Goal: Task Accomplishment & Management: Use online tool/utility

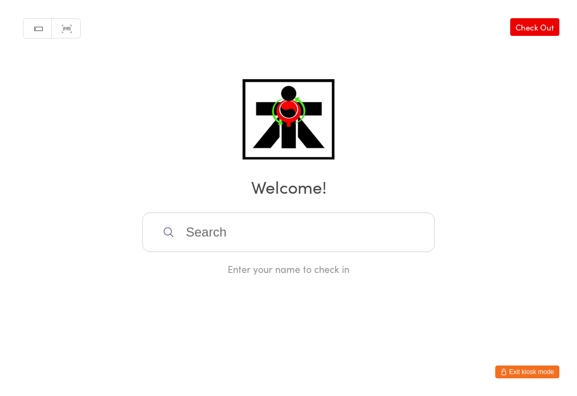
click at [538, 29] on link "Check Out" at bounding box center [534, 27] width 49 height 18
click at [407, 221] on input "search" at bounding box center [288, 232] width 293 height 40
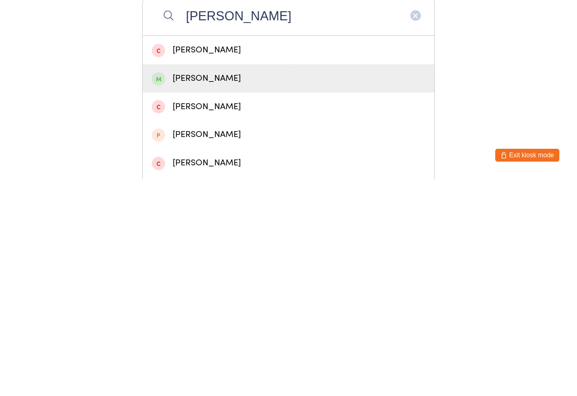
type input "[PERSON_NAME]"
click at [358, 281] on div "[PERSON_NAME]" at bounding box center [289, 295] width 292 height 28
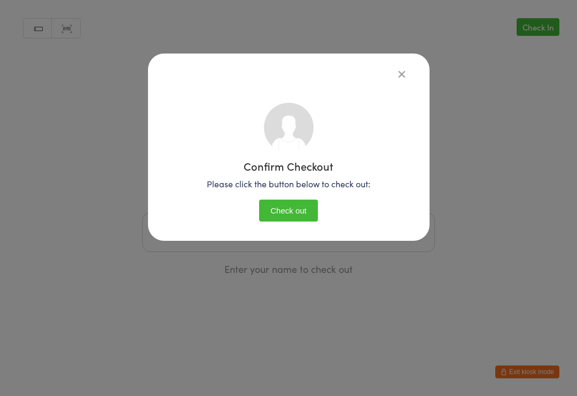
click at [305, 214] on button "Check out" at bounding box center [288, 210] width 59 height 22
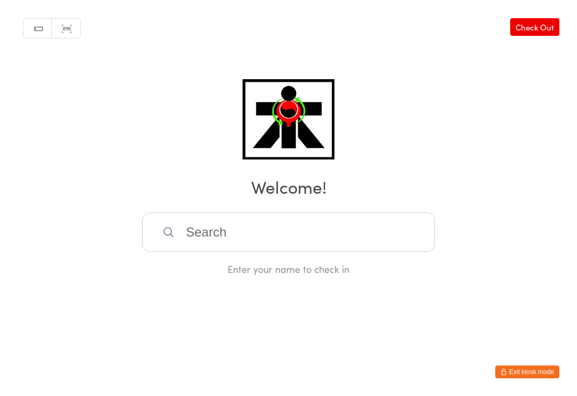
click at [399, 232] on input "search" at bounding box center [288, 232] width 293 height 40
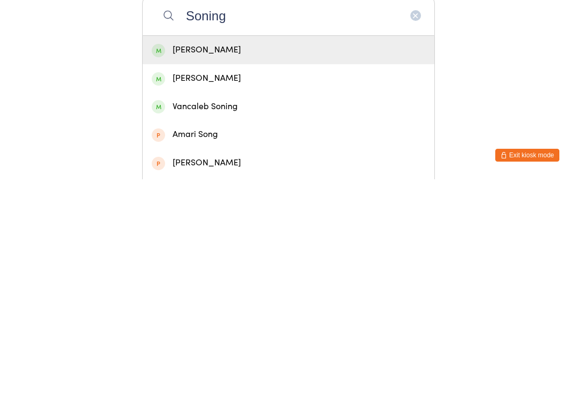
type input "Soning"
click at [391, 259] on div "[PERSON_NAME]" at bounding box center [289, 266] width 274 height 14
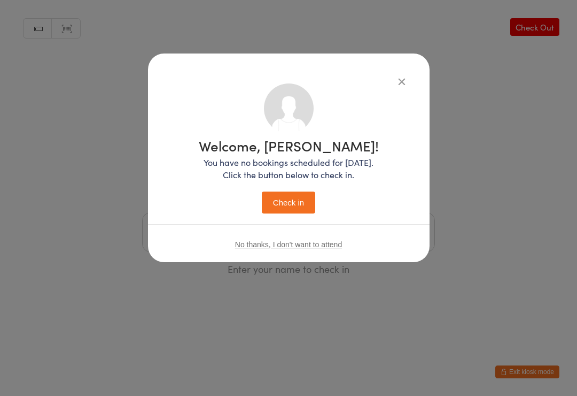
click at [298, 199] on button "Check in" at bounding box center [288, 202] width 53 height 22
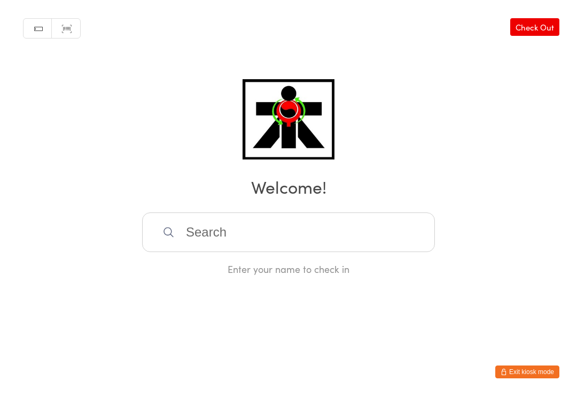
click at [373, 268] on div "Enter your name to check in" at bounding box center [288, 268] width 293 height 13
click at [389, 239] on input "search" at bounding box center [288, 232] width 293 height 40
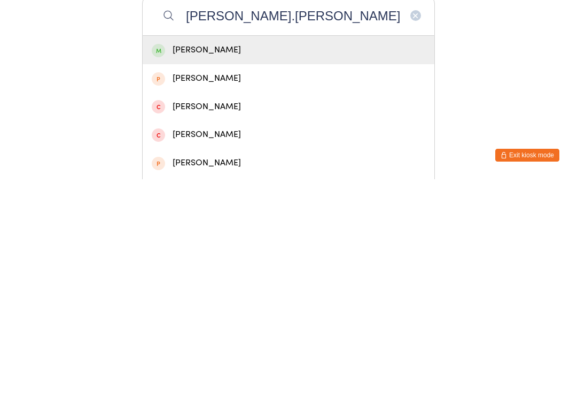
type input "[PERSON_NAME].[PERSON_NAME]"
click at [253, 259] on div "[PERSON_NAME]" at bounding box center [289, 266] width 274 height 14
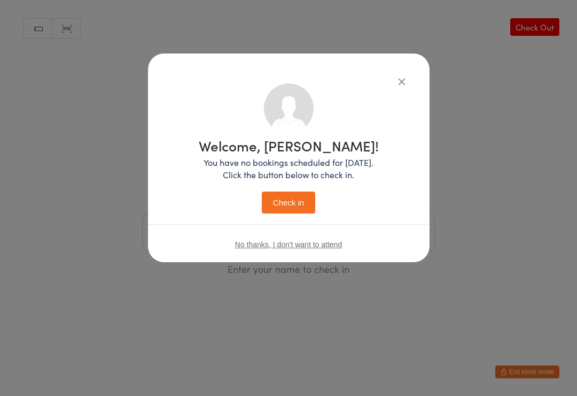
click at [285, 210] on button "Check in" at bounding box center [288, 202] width 53 height 22
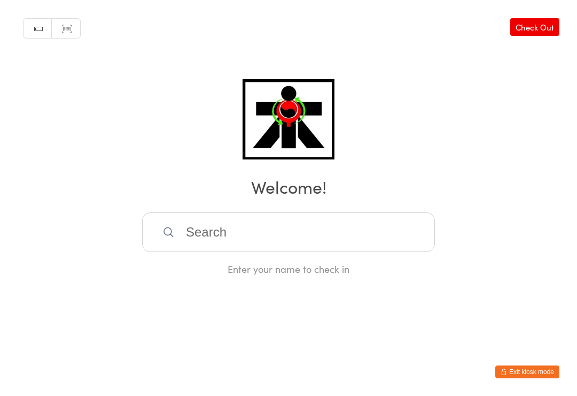
click at [241, 237] on input "search" at bounding box center [288, 232] width 293 height 40
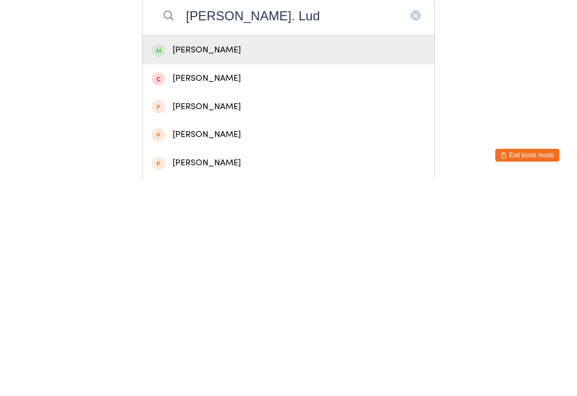
type input "[PERSON_NAME]. Lud"
click at [213, 259] on div "[PERSON_NAME]" at bounding box center [289, 266] width 274 height 14
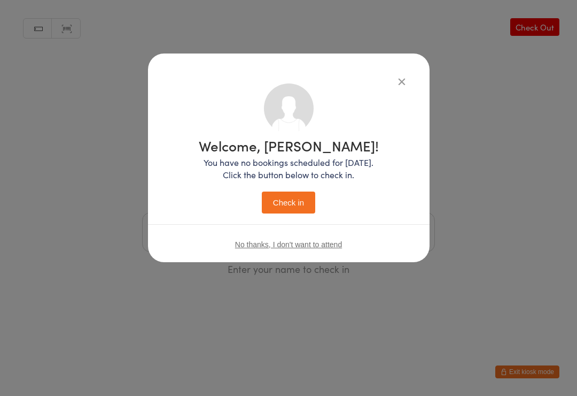
click at [293, 197] on button "Check in" at bounding box center [288, 202] width 53 height 22
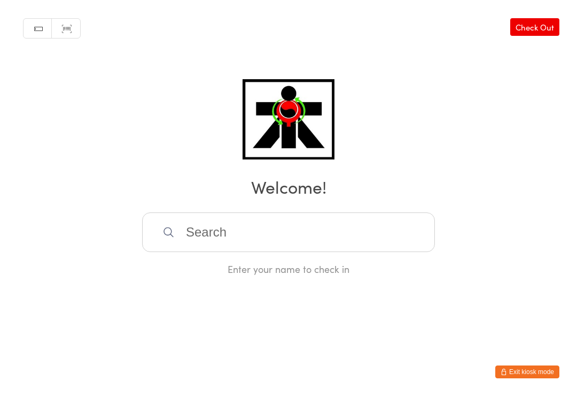
click at [210, 240] on input "search" at bounding box center [288, 232] width 293 height 40
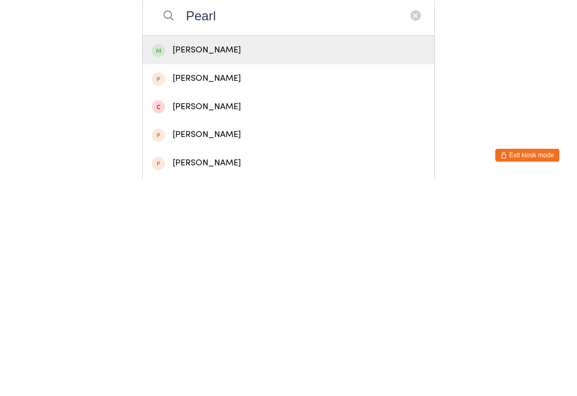
type input "Pearl"
click at [185, 259] on div "[PERSON_NAME]" at bounding box center [289, 266] width 274 height 14
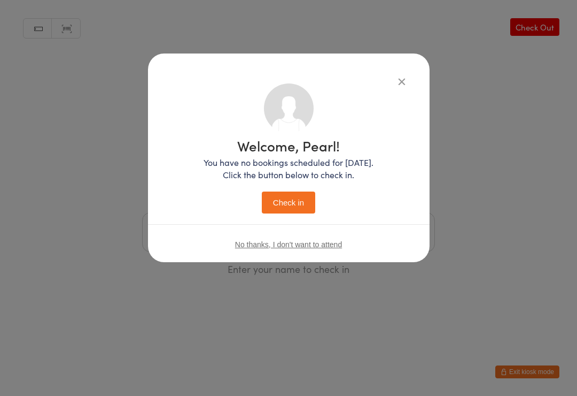
click at [279, 201] on button "Check in" at bounding box center [288, 202] width 53 height 22
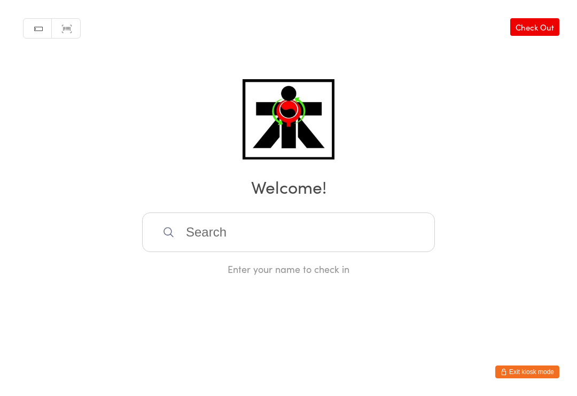
click at [407, 247] on input "search" at bounding box center [288, 232] width 293 height 40
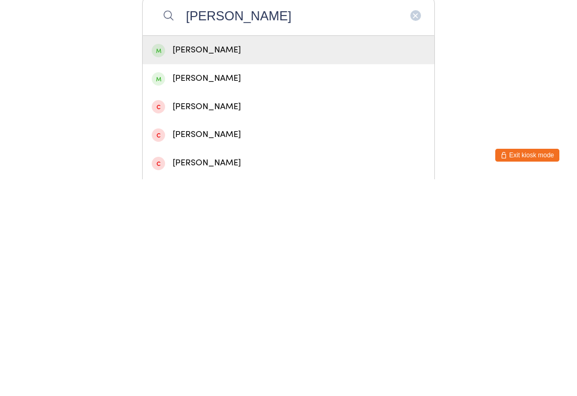
type input "[PERSON_NAME]"
click at [292, 259] on div "[PERSON_NAME]" at bounding box center [289, 266] width 274 height 14
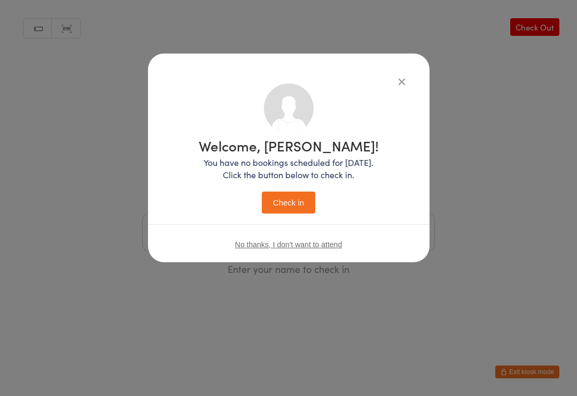
click at [301, 205] on button "Check in" at bounding box center [288, 202] width 53 height 22
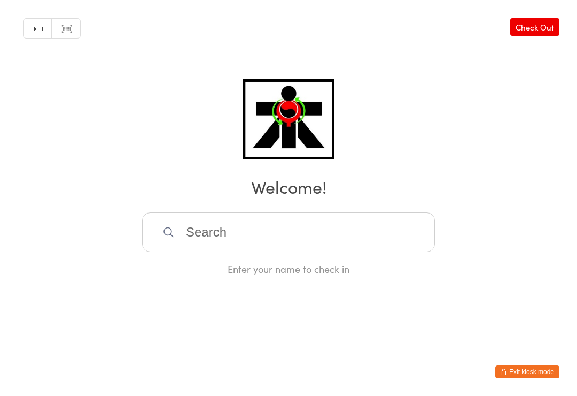
click at [229, 243] on input "search" at bounding box center [288, 232] width 293 height 40
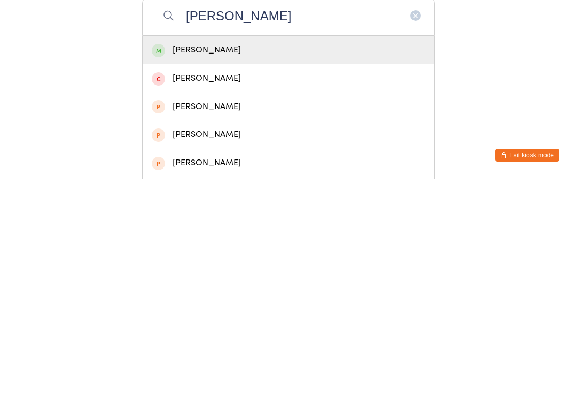
type input "[PERSON_NAME]"
click at [254, 259] on div "[PERSON_NAME]" at bounding box center [289, 266] width 274 height 14
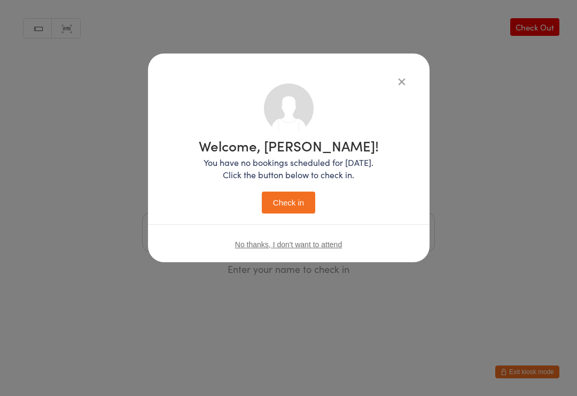
click at [299, 192] on button "Check in" at bounding box center [288, 202] width 53 height 22
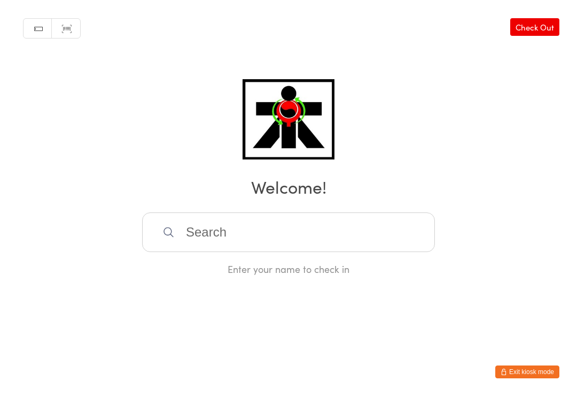
click at [351, 226] on input "search" at bounding box center [288, 232] width 293 height 40
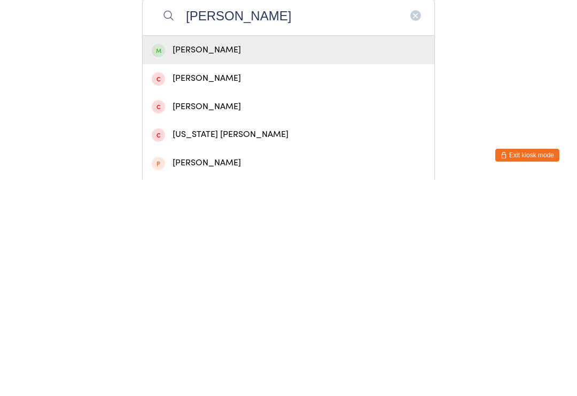
type input "[PERSON_NAME]"
click at [328, 252] on div "[PERSON_NAME]" at bounding box center [289, 266] width 292 height 28
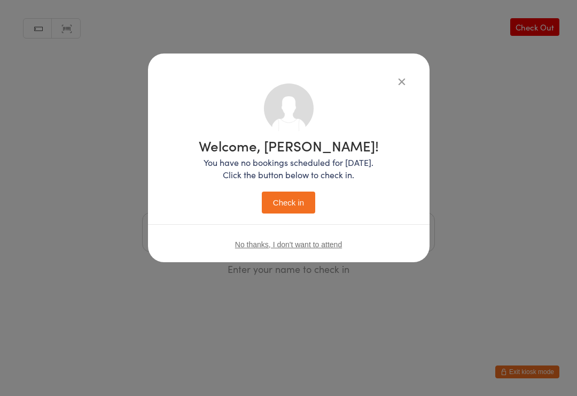
click at [307, 197] on button "Check in" at bounding box center [288, 202] width 53 height 22
